Goal: Task Accomplishment & Management: Manage account settings

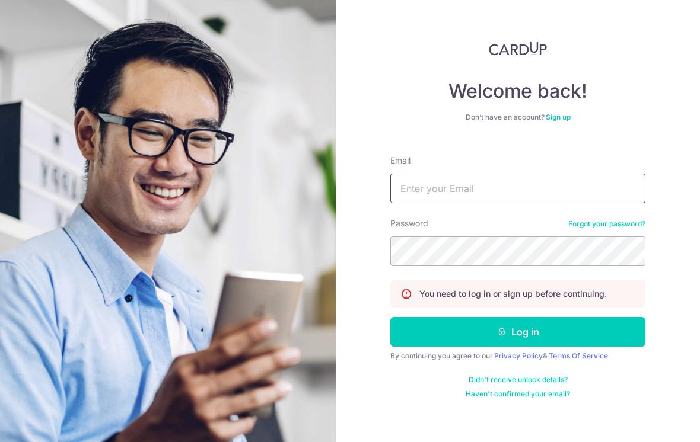
click at [546, 194] on input "Email" at bounding box center [517, 189] width 255 height 30
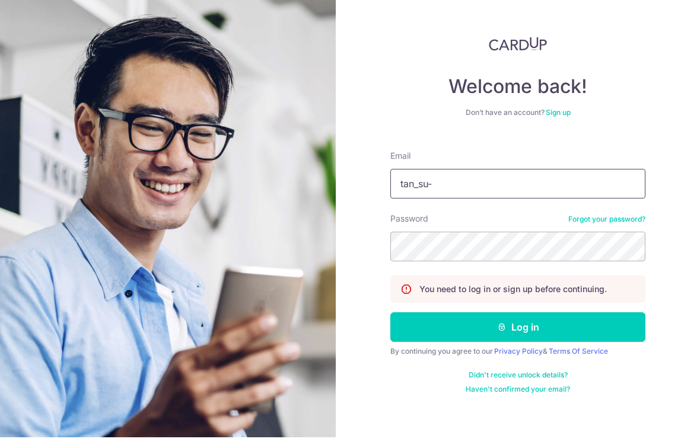
type input "tan_su"
type input "[EMAIL_ADDRESS][DOMAIN_NAME]"
click at [628, 132] on div "Welcome back! Don’t have an account? Sign up Email tan_su_juan@yahoo.com.sg Pas…" at bounding box center [517, 221] width 255 height 358
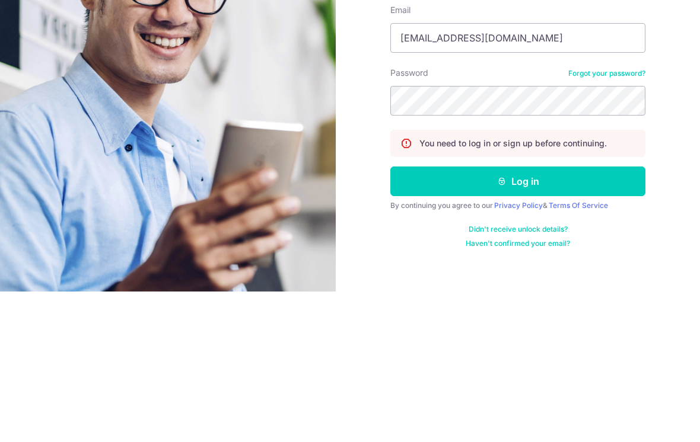
click at [570, 317] on button "Log in" at bounding box center [517, 332] width 255 height 30
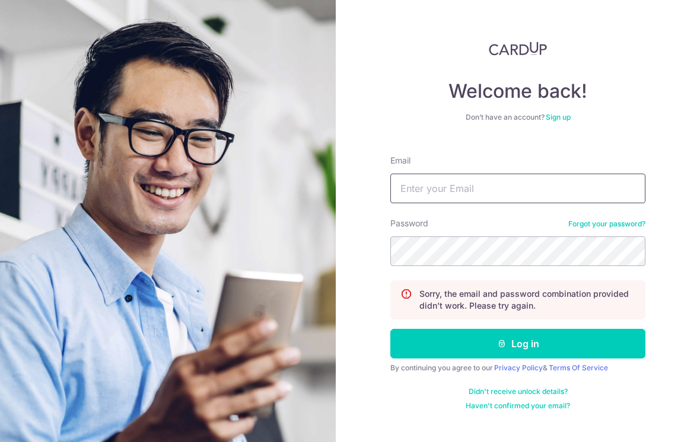
click at [528, 185] on input "Email" at bounding box center [517, 189] width 255 height 30
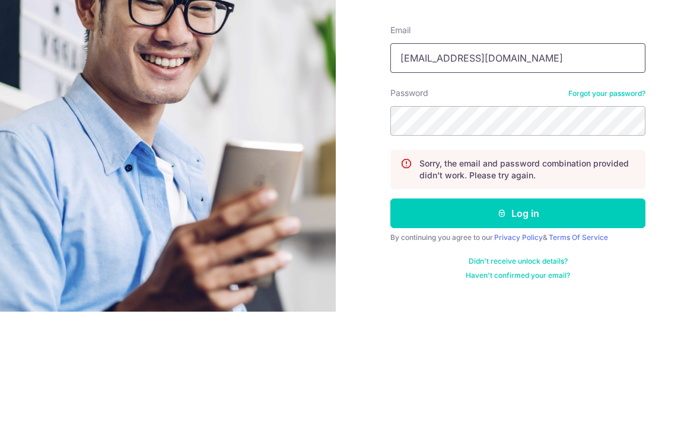
type input "[EMAIL_ADDRESS][DOMAIN_NAME]"
click at [518, 329] on button "Log in" at bounding box center [517, 344] width 255 height 30
